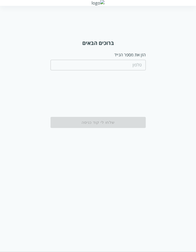
click at [99, 64] on input "tel" at bounding box center [98, 65] width 95 height 11
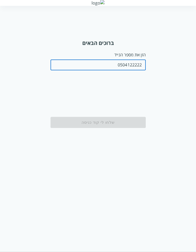
type input "0504122222"
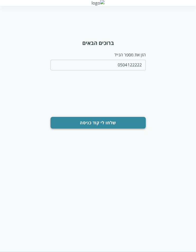
click at [103, 125] on button "שלחו לי קוד כניסה" at bounding box center [98, 123] width 95 height 12
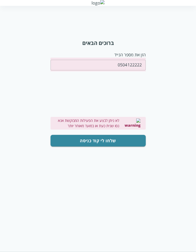
drag, startPoint x: 102, startPoint y: 143, endPoint x: 80, endPoint y: 150, distance: 23.0
click at [98, 145] on button "שלחו לי קוד כניסה" at bounding box center [98, 141] width 95 height 12
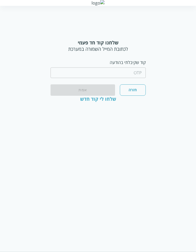
click at [78, 74] on input "string" at bounding box center [98, 73] width 95 height 11
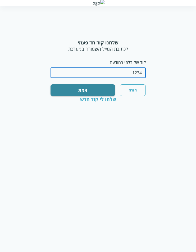
type input "1234"
click at [76, 92] on button "אמת" at bounding box center [83, 90] width 65 height 12
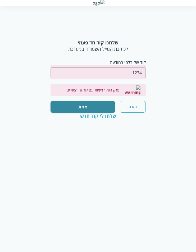
click at [109, 113] on div "שלחו לי קוד חדש" at bounding box center [98, 116] width 36 height 6
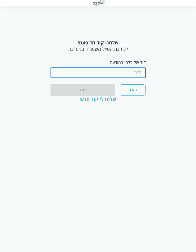
click at [131, 74] on input "string" at bounding box center [98, 73] width 95 height 11
type input "1234"
click at [130, 111] on html "שלחנו קוד חד פעמי לכתובת המייל השמורה במערכת קוד שקיבלתי בהודעה ​ חזרה אמת שלחו…" at bounding box center [98, 56] width 196 height 113
drag, startPoint x: 129, startPoint y: 72, endPoint x: 198, endPoint y: 74, distance: 68.6
click at [196, 74] on html "שלחנו קוד חד פעמי לכתובת המייל השמורה במערכת קוד שקיבלתי בהודעה ​ חזרה אמת שלחו…" at bounding box center [98, 56] width 196 height 113
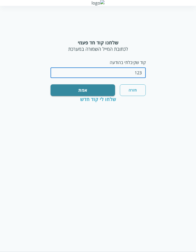
type input "1234"
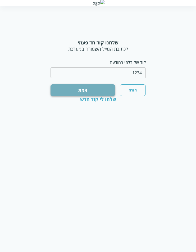
click at [84, 88] on button "אמת" at bounding box center [83, 90] width 65 height 12
